Goal: Task Accomplishment & Management: Manage account settings

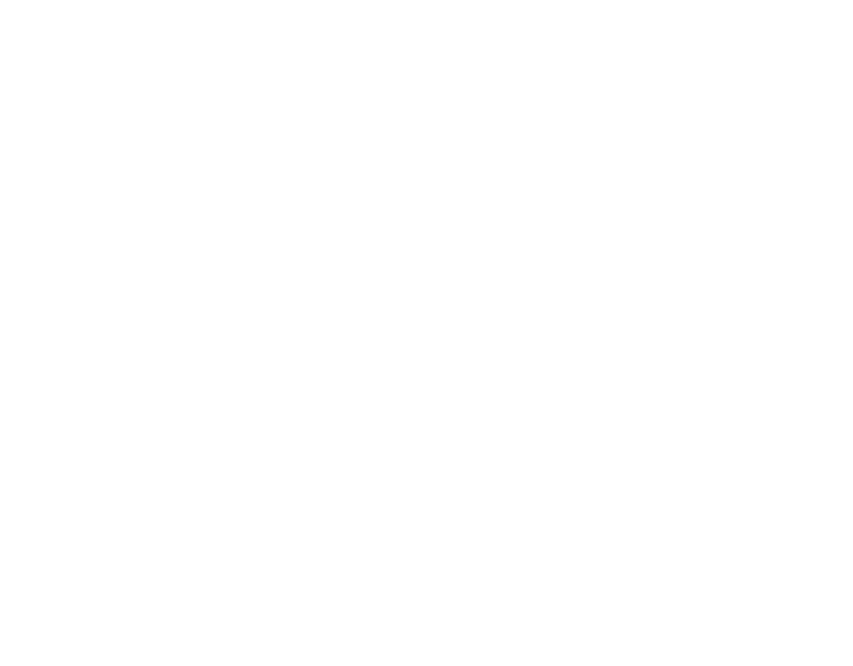
click at [504, 0] on html at bounding box center [426, 0] width 853 height 0
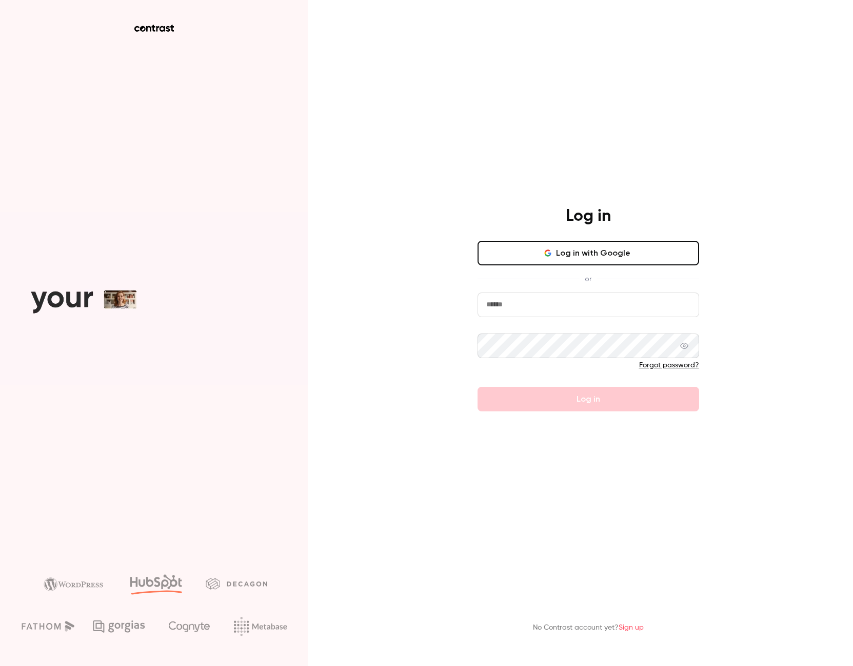
click at [519, 311] on input "email" at bounding box center [587, 305] width 221 height 25
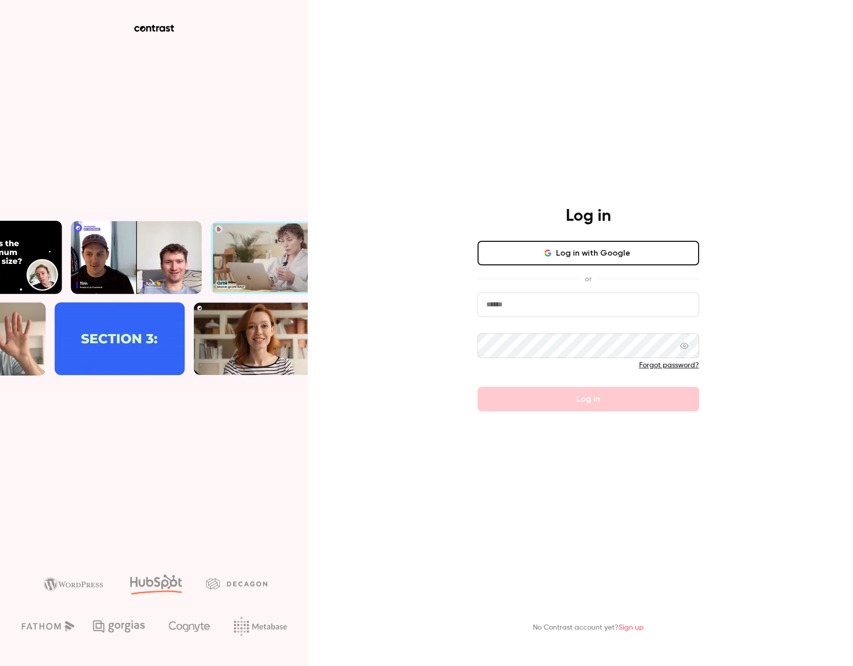
type input "**********"
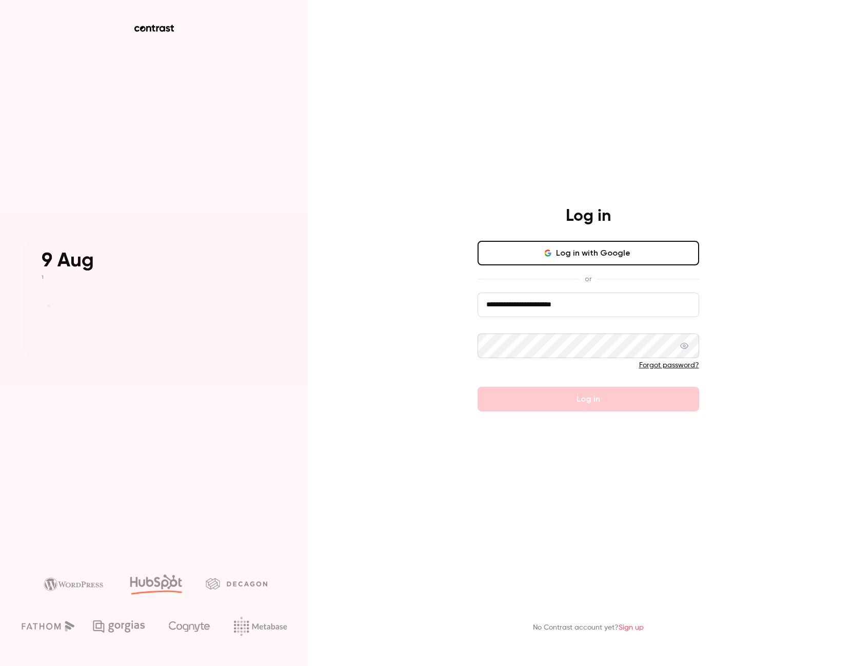
click at [669, 369] on link "Forgot password?" at bounding box center [669, 365] width 60 height 7
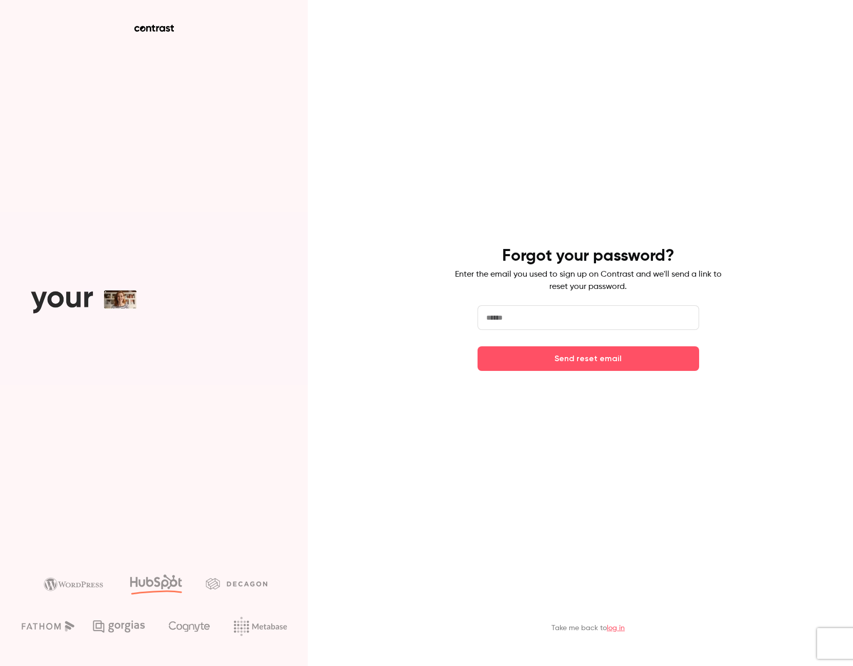
click at [586, 323] on input "email" at bounding box center [587, 318] width 221 height 25
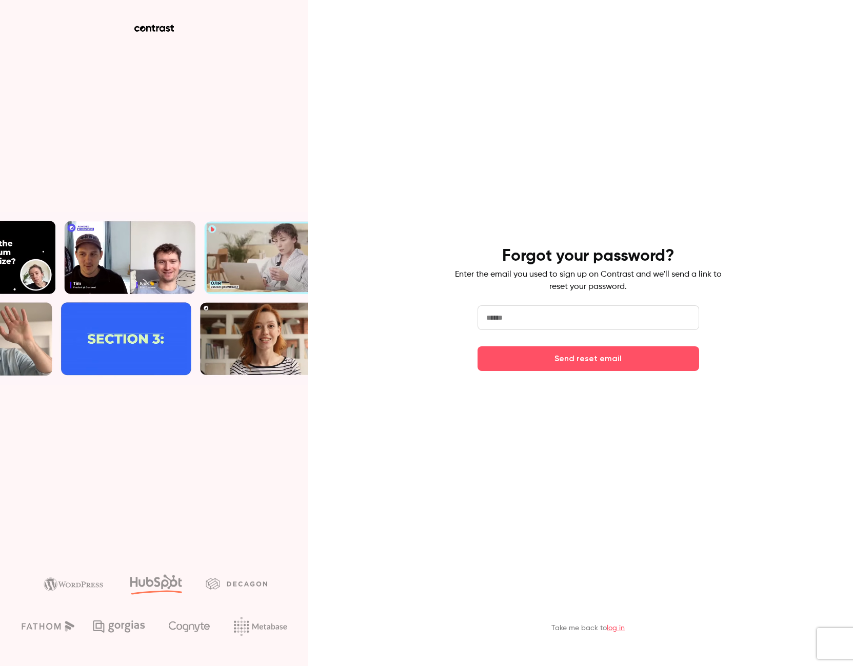
type input "**********"
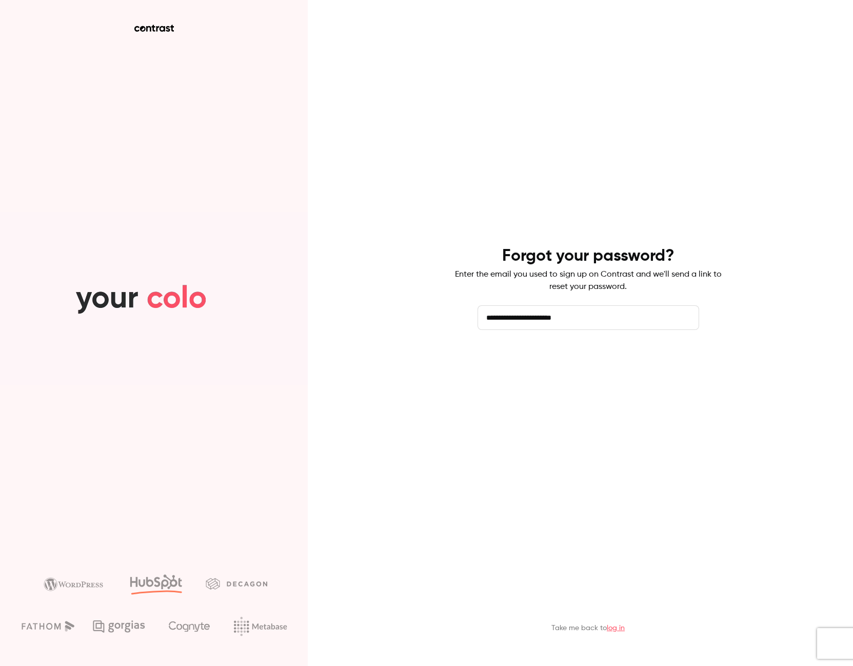
click at [616, 365] on button "Send reset email" at bounding box center [587, 359] width 221 height 25
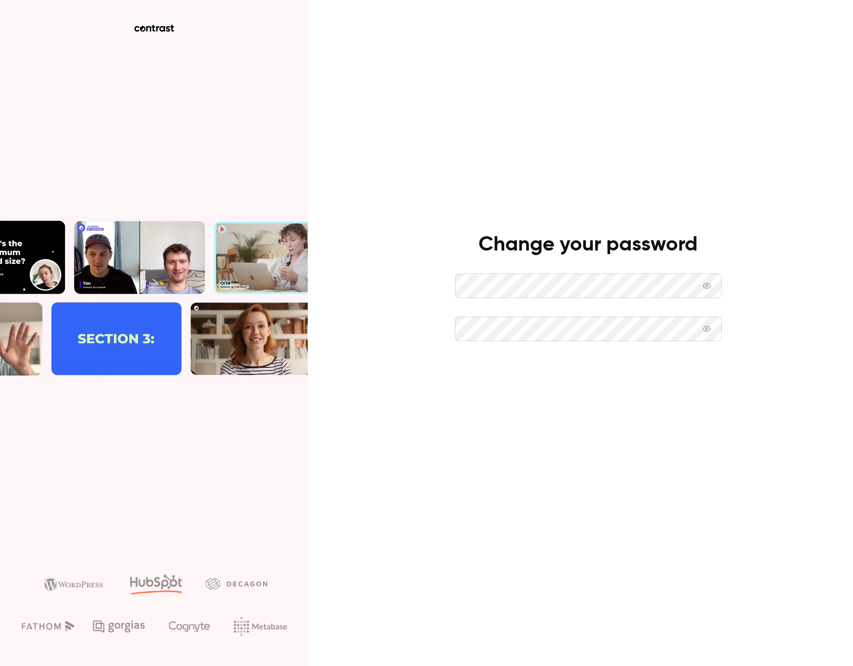
click at [601, 376] on button "Set new password" at bounding box center [588, 372] width 267 height 25
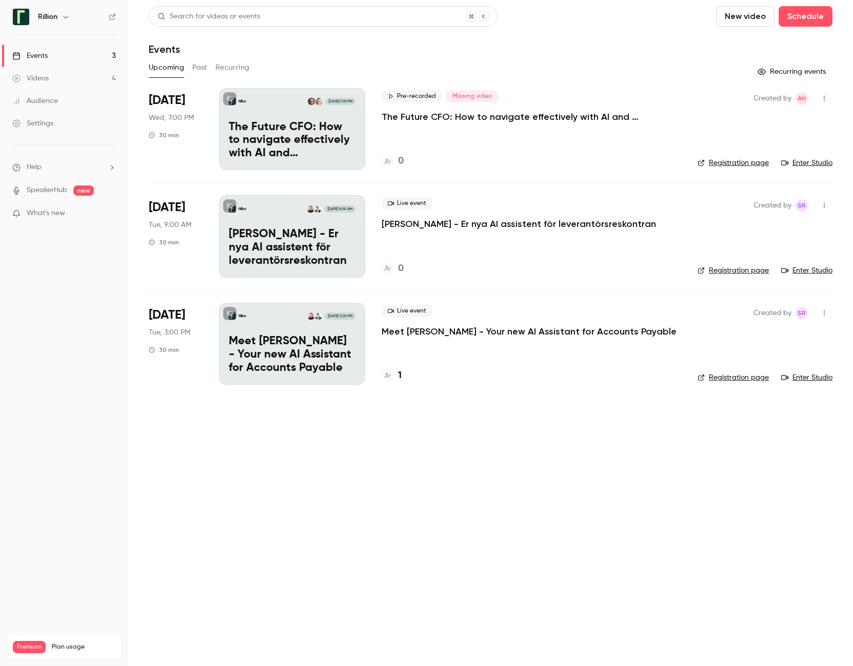
click at [200, 68] on button "Past" at bounding box center [199, 67] width 15 height 16
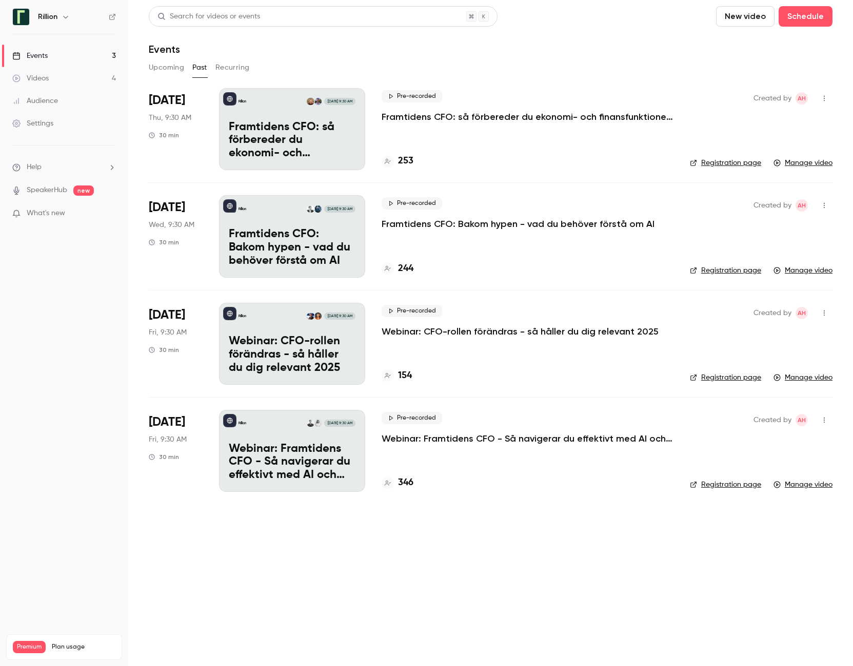
click at [287, 127] on p "Framtidens CFO: så förbereder du ekonomi- och finansfunktionen för AI-eran​" at bounding box center [292, 140] width 127 height 39
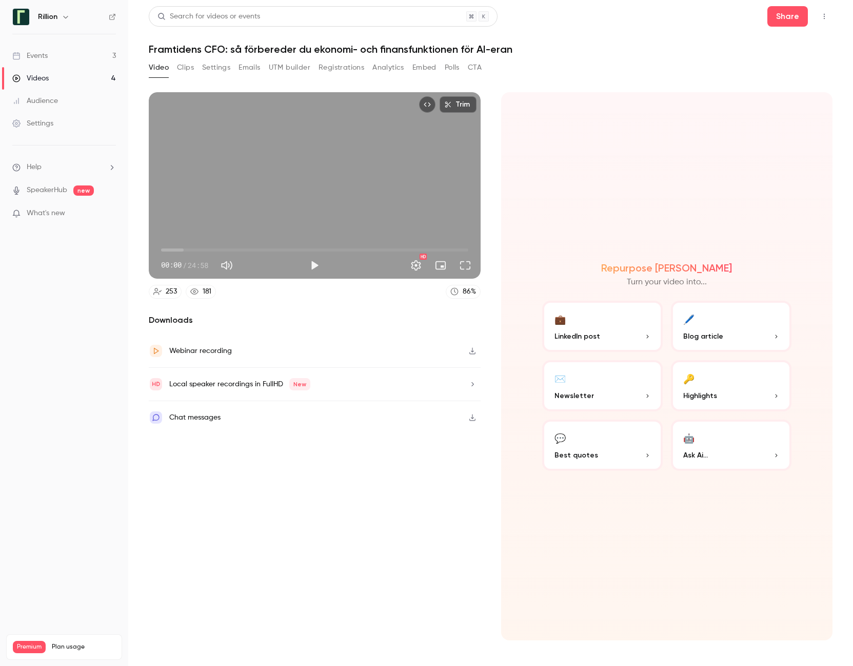
click at [825, 17] on icon "Top Bar Actions" at bounding box center [824, 16] width 8 height 7
click at [674, 33] on div at bounding box center [426, 333] width 853 height 666
click at [781, 22] on button "Share" at bounding box center [787, 16] width 41 height 21
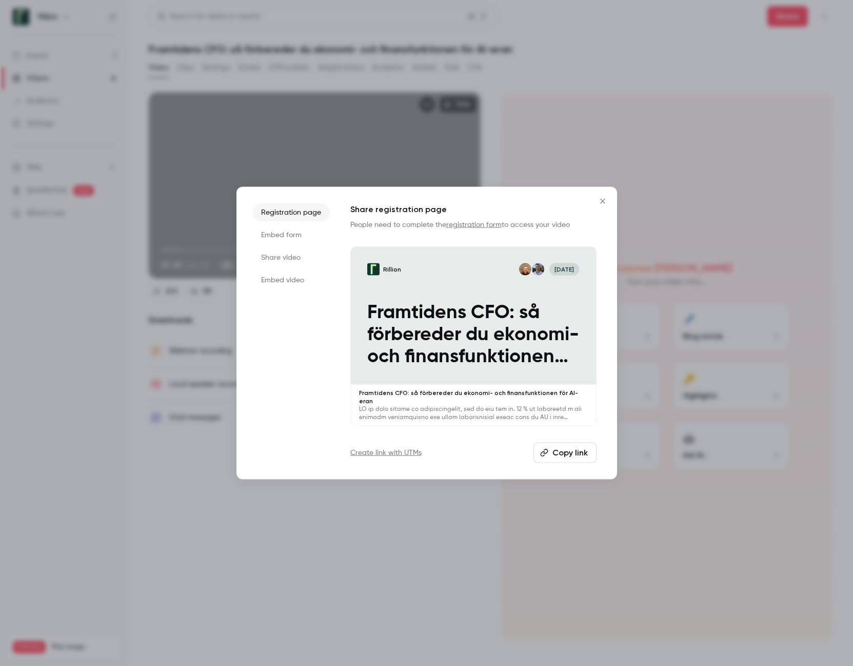
click at [271, 262] on li "Share video" at bounding box center [291, 258] width 77 height 18
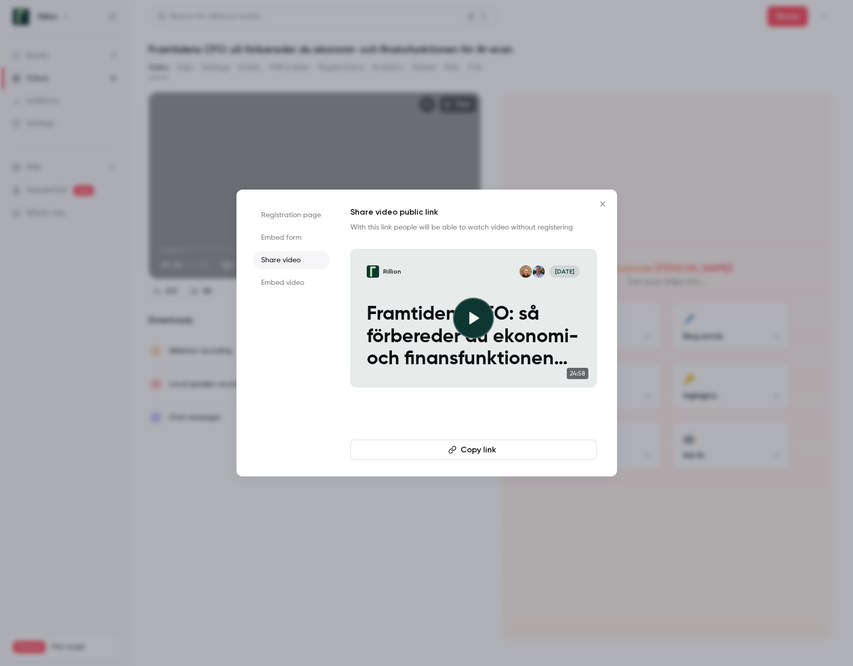
click at [296, 213] on li "Registration page" at bounding box center [291, 215] width 77 height 18
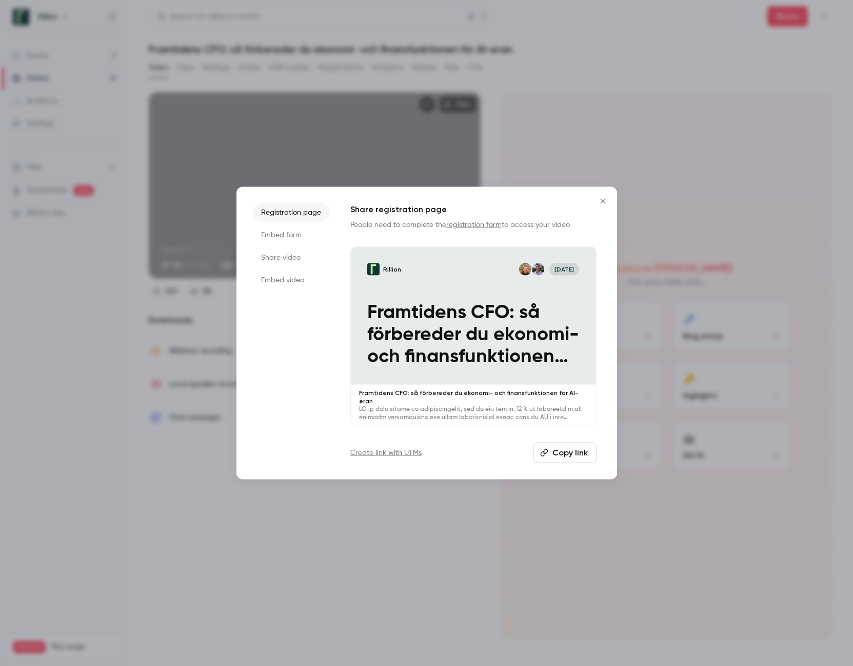
click at [559, 451] on button "Copy link" at bounding box center [564, 452] width 63 height 21
click at [602, 206] on icon "Close" at bounding box center [602, 201] width 12 height 8
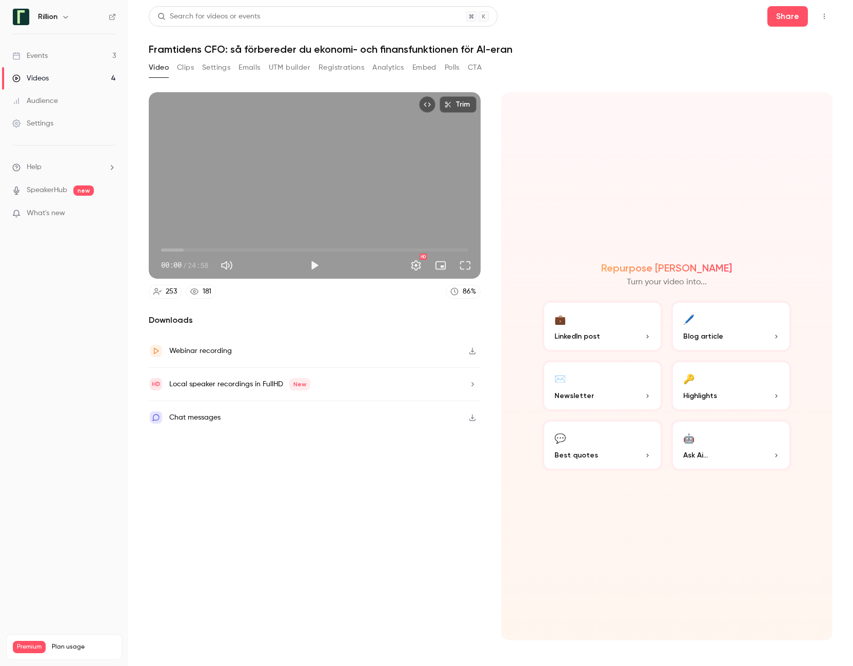
click at [38, 55] on div "Events" at bounding box center [29, 56] width 35 height 10
